Goal: Check status: Check status

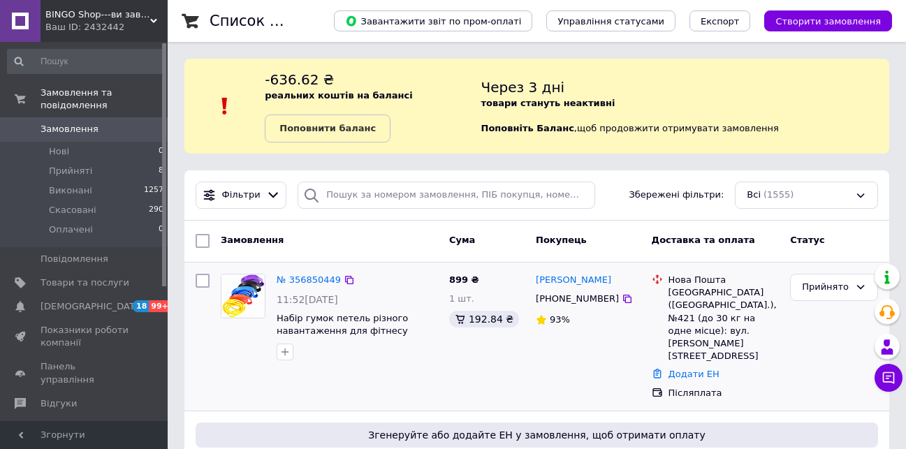
scroll to position [163, 0]
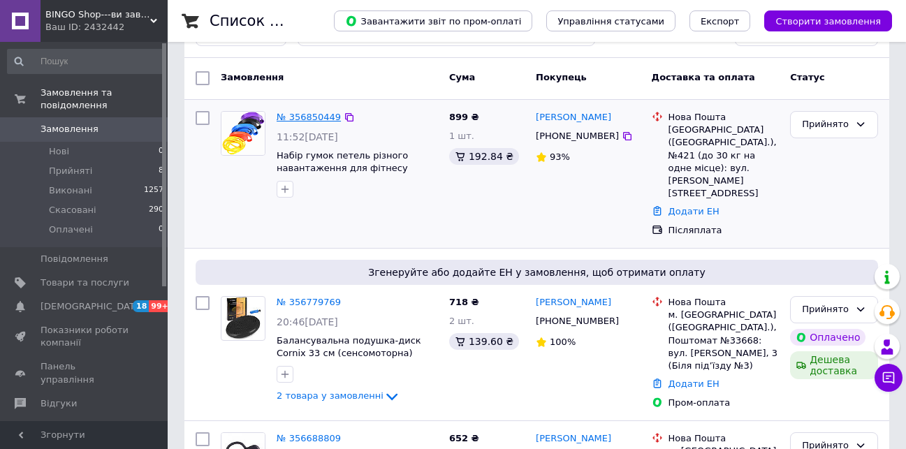
click at [309, 119] on link "№ 356850449" at bounding box center [309, 117] width 64 height 10
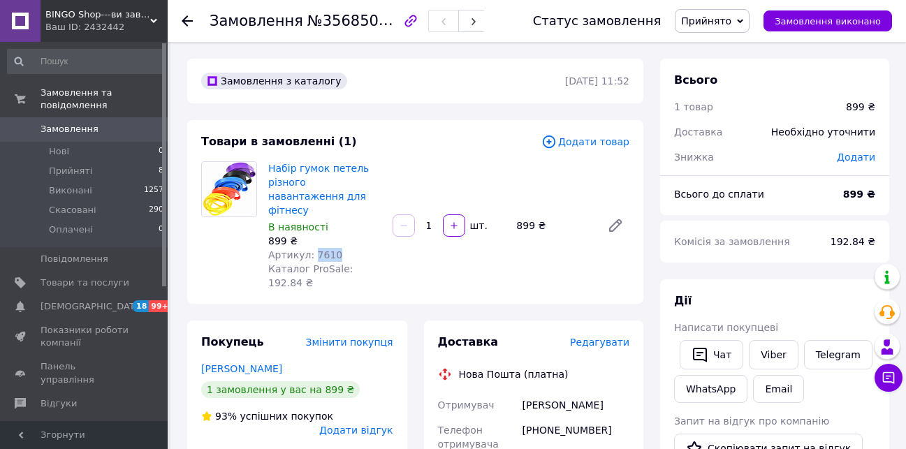
drag, startPoint x: 338, startPoint y: 239, endPoint x: 310, endPoint y: 240, distance: 28.0
click at [310, 248] on div "Артикул: 7610" at bounding box center [324, 255] width 113 height 14
copy span "7610"
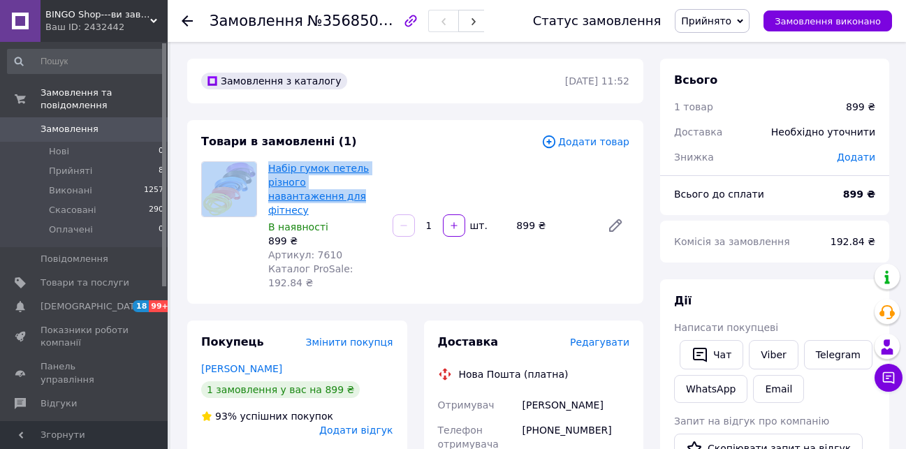
drag, startPoint x: 261, startPoint y: 168, endPoint x: 283, endPoint y: 201, distance: 39.3
click at [283, 201] on div "Набір гумок петель різного навантаження для фітнесу В наявності 899 ₴ Артикул: …" at bounding box center [416, 225] width 440 height 129
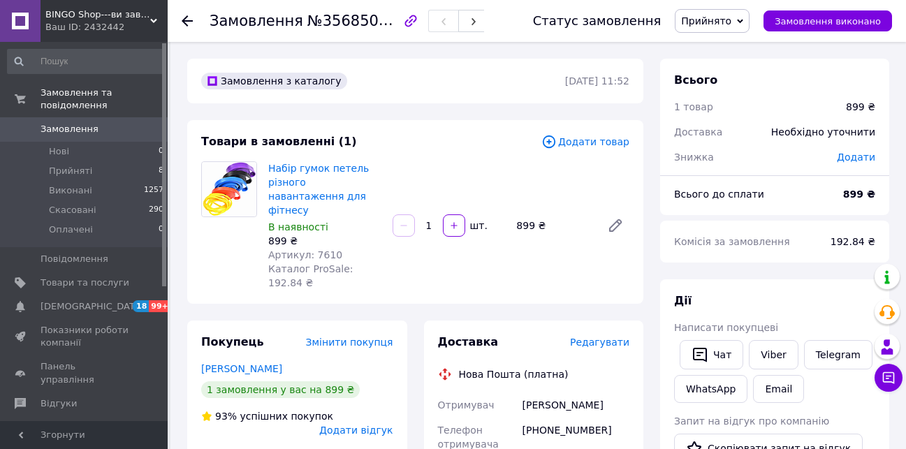
click at [363, 220] on div "В наявності" at bounding box center [324, 227] width 113 height 14
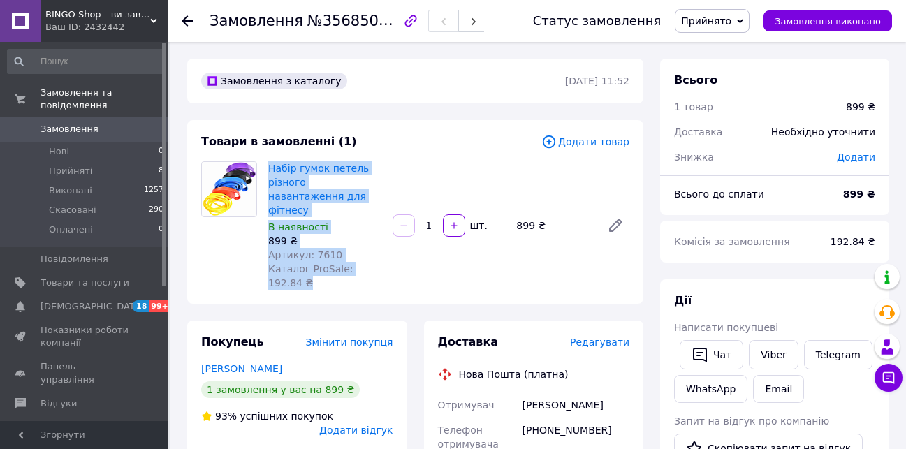
drag, startPoint x: 266, startPoint y: 166, endPoint x: 414, endPoint y: 260, distance: 175.3
click at [414, 260] on div "Набір гумок петель різного навантаження для фітнесу В наявності 899 ₴ Артикул: …" at bounding box center [449, 226] width 372 height 134
copy div "Набір гумок петель різного навантаження для фітнесу В наявності 899 ₴ Артикул: …"
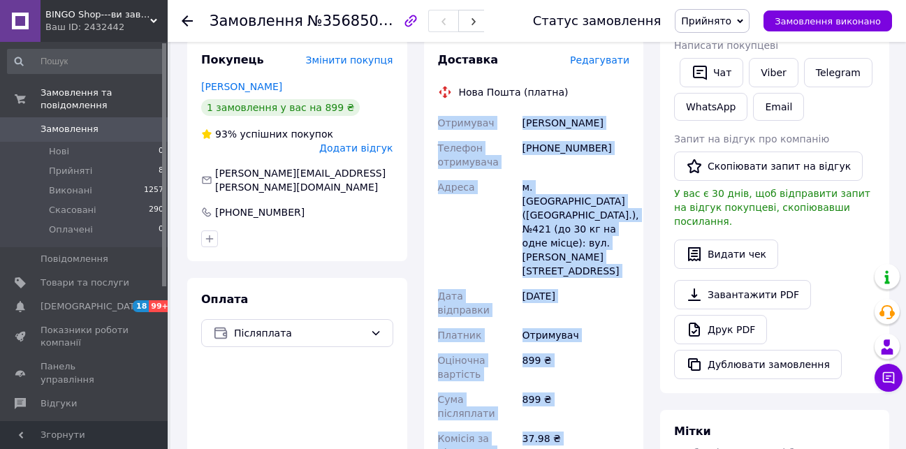
scroll to position [300, 0]
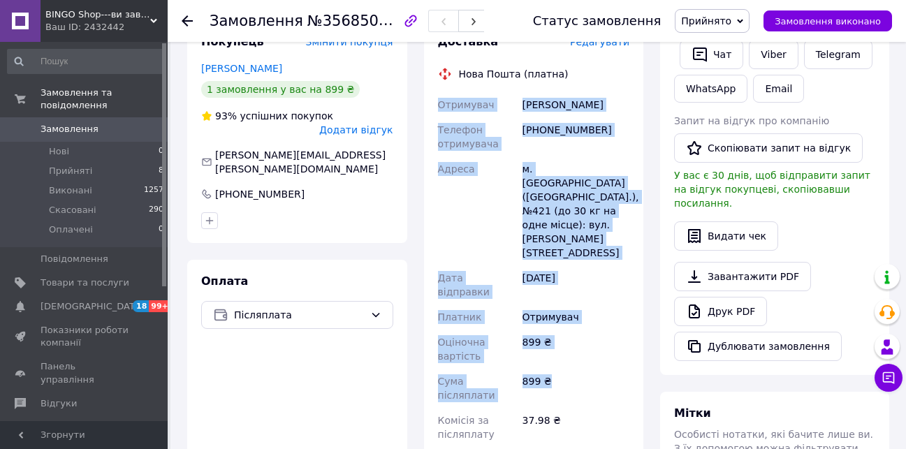
drag, startPoint x: 435, startPoint y: 213, endPoint x: 584, endPoint y: 294, distance: 169.5
click at [584, 294] on div "Отримувач [PERSON_NAME] Телефон отримувача [PHONE_NUMBER] Адреса [PERSON_NAME].…" at bounding box center [534, 296] width 198 height 408
copy div "Отримувач [PERSON_NAME] Телефон отримувача [PHONE_NUMBER] Адреса [PERSON_NAME].…"
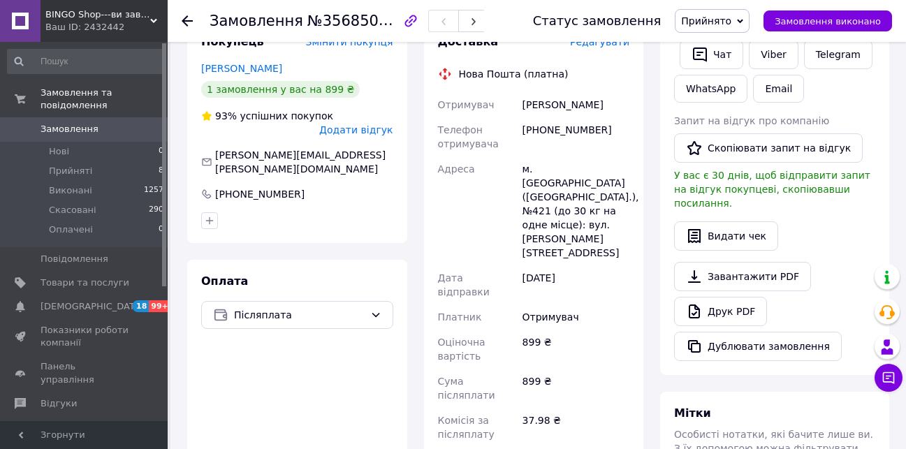
click at [184, 19] on use at bounding box center [187, 20] width 11 height 11
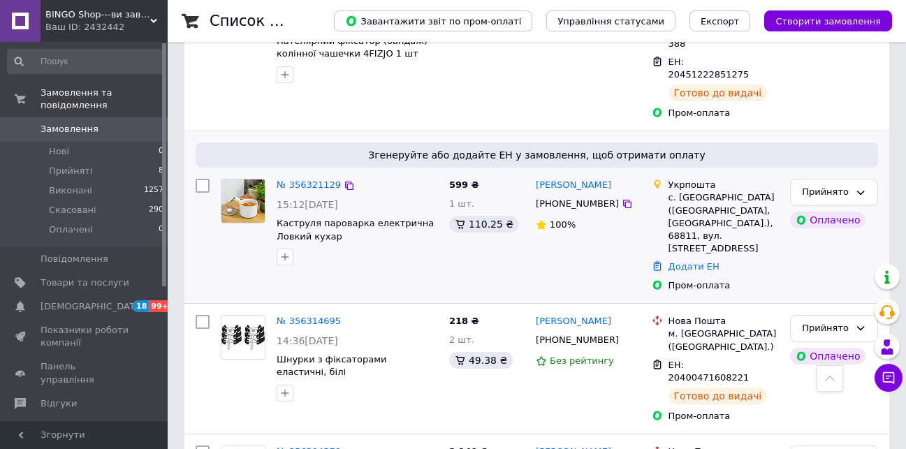
scroll to position [978, 0]
